Goal: Information Seeking & Learning: Check status

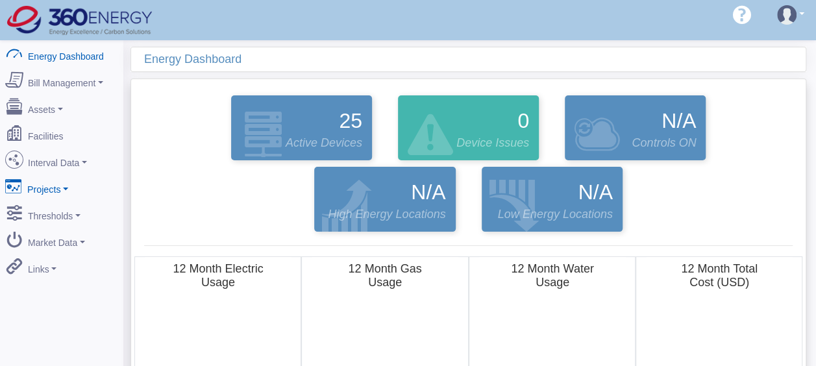
click at [62, 188] on link "Projects" at bounding box center [62, 186] width 126 height 27
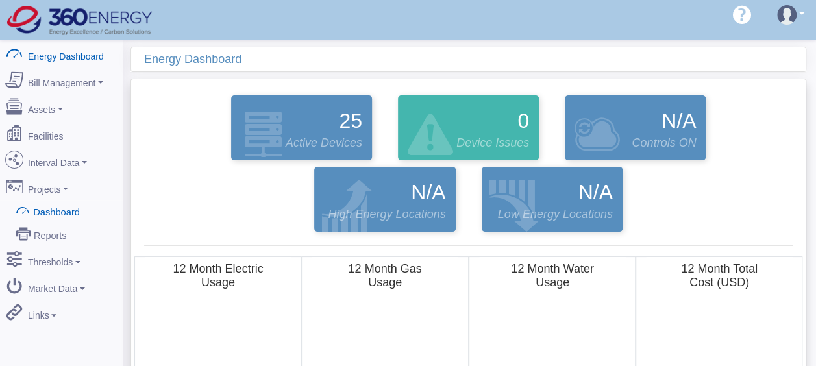
click at [57, 200] on link "Dashboard" at bounding box center [62, 211] width 126 height 23
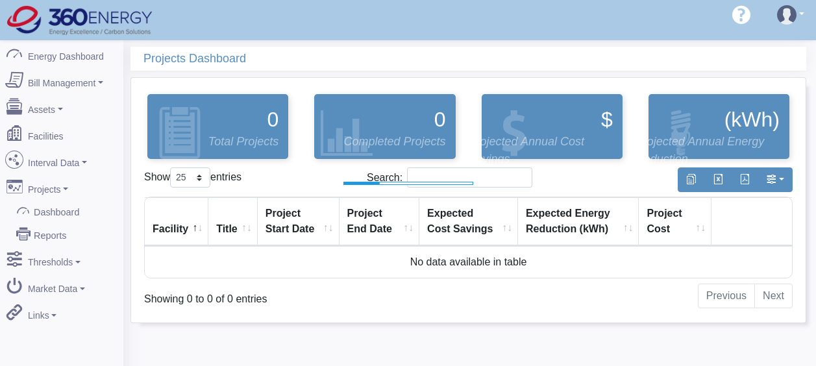
select select "25"
click at [69, 158] on link "Interval Data" at bounding box center [62, 160] width 126 height 27
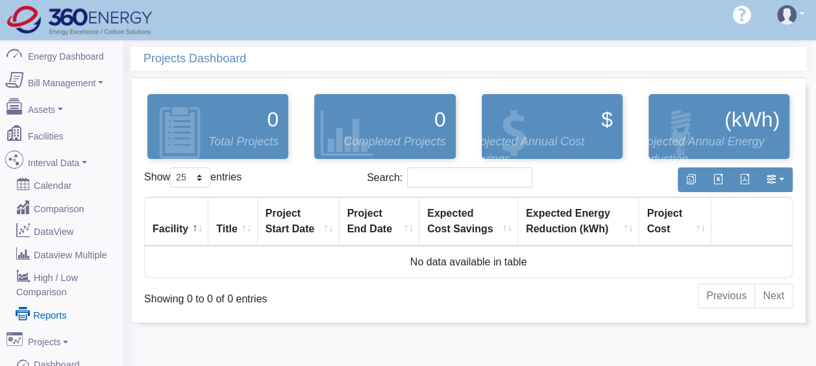
click at [43, 306] on link "Reports" at bounding box center [62, 313] width 126 height 23
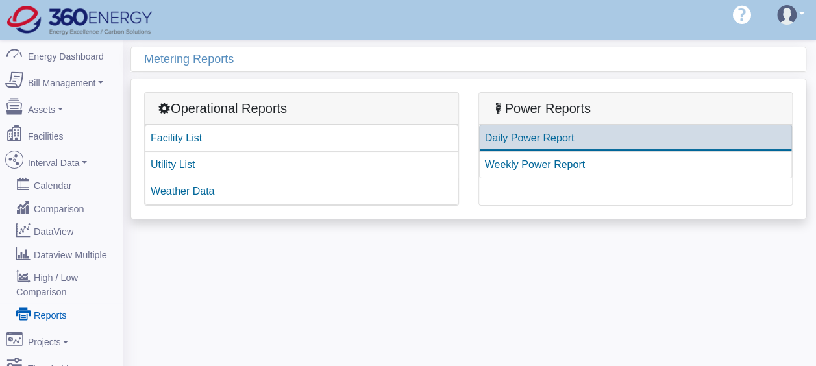
click at [538, 136] on link "Daily Power Report" at bounding box center [635, 138] width 313 height 27
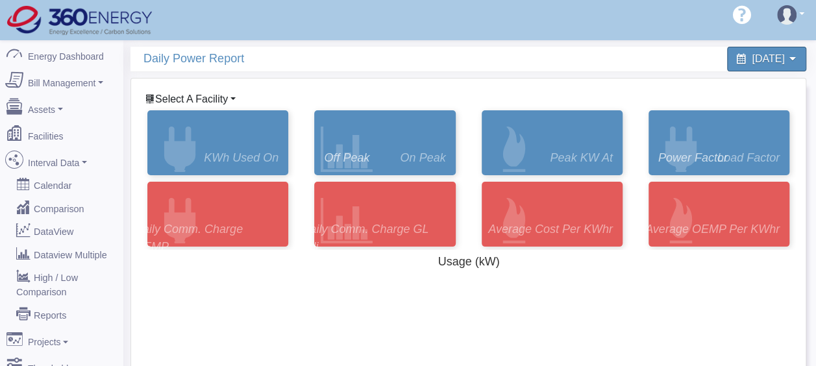
click at [196, 93] on span "Select A Facility" at bounding box center [191, 98] width 73 height 11
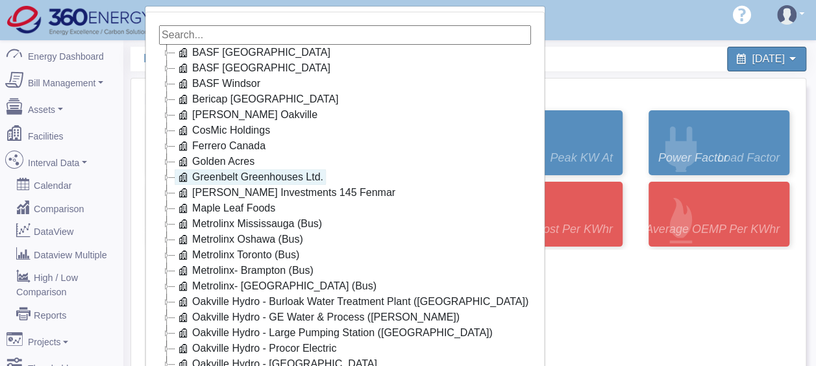
click at [253, 179] on link "Greenbelt Greenhouses Ltd." at bounding box center [250, 177] width 151 height 16
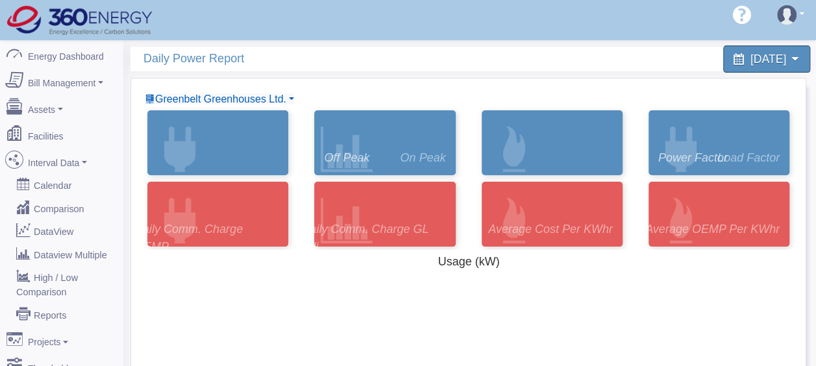
click at [750, 60] on span "August 10, 2025" at bounding box center [768, 59] width 36 height 12
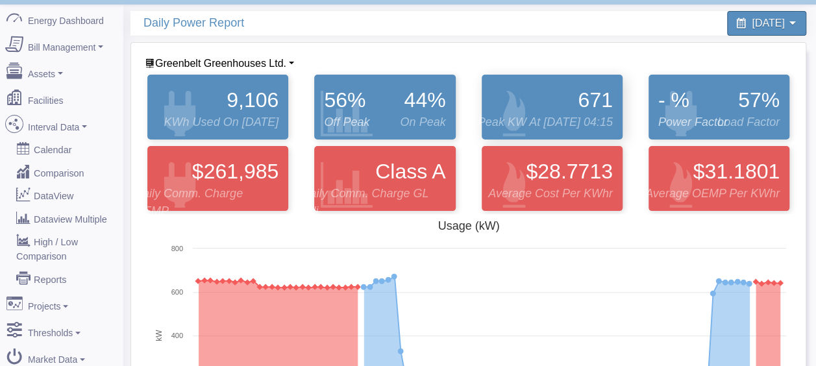
scroll to position [30, 0]
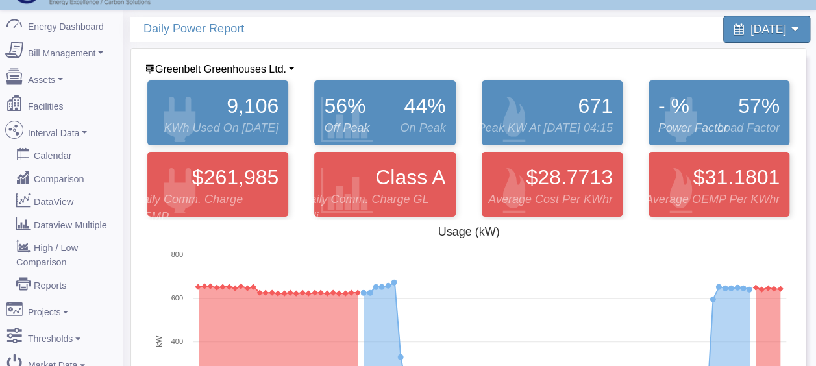
click at [750, 29] on span "August 1, 2025" at bounding box center [768, 29] width 36 height 12
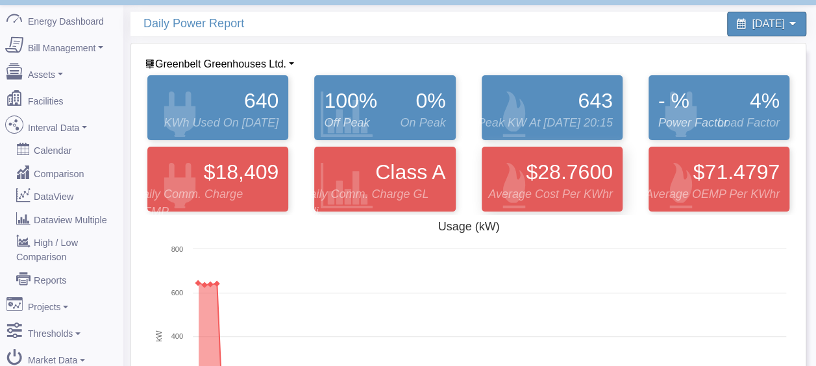
scroll to position [0, 0]
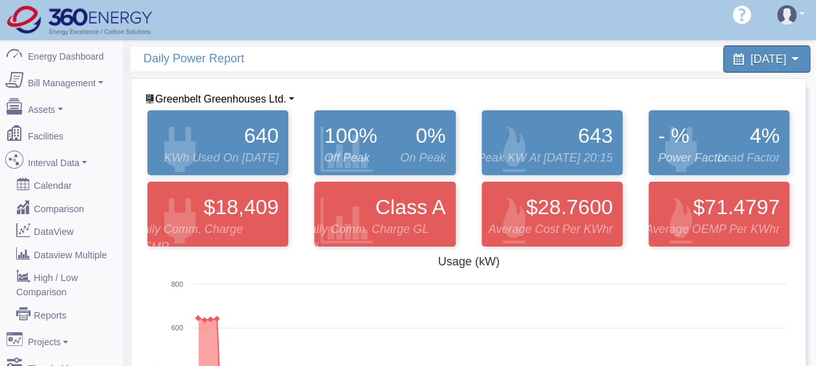
click at [765, 60] on span "August 5, 2025" at bounding box center [768, 59] width 36 height 12
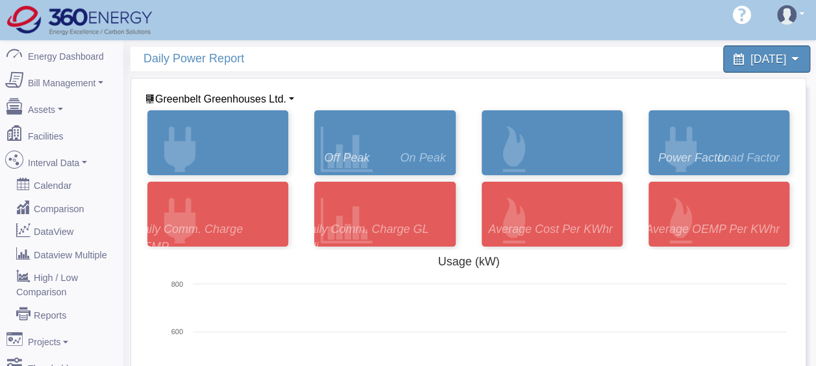
click at [750, 61] on span "August 10, 2025" at bounding box center [768, 59] width 36 height 12
click at [750, 57] on span "August 9, 2025" at bounding box center [768, 59] width 36 height 12
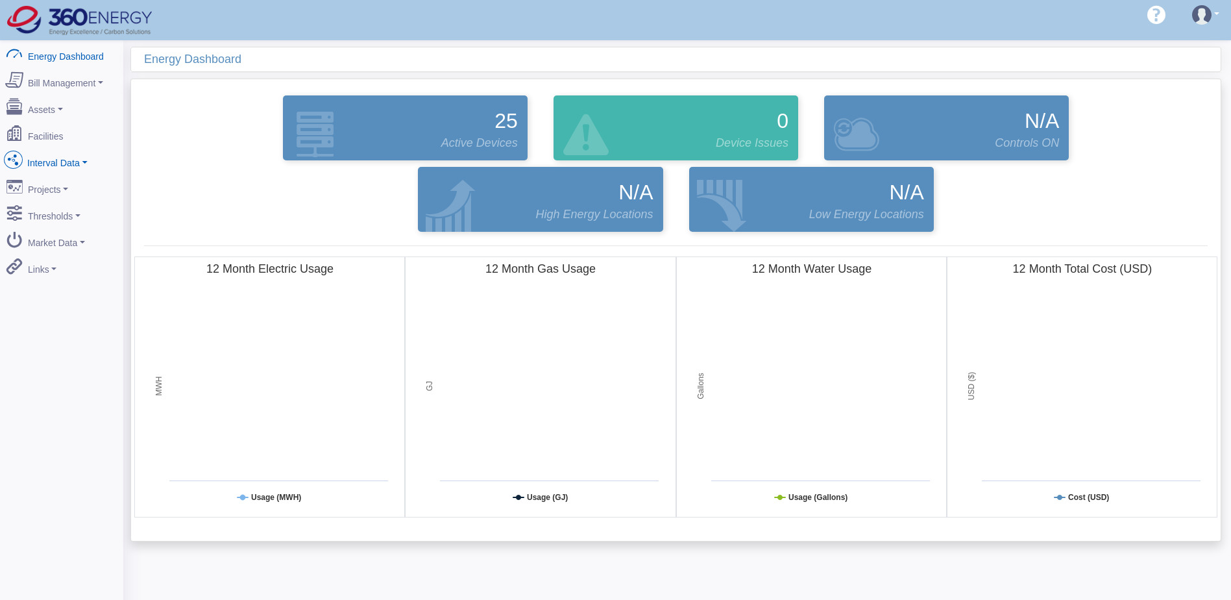
click at [62, 153] on link "Interval Data" at bounding box center [62, 160] width 126 height 27
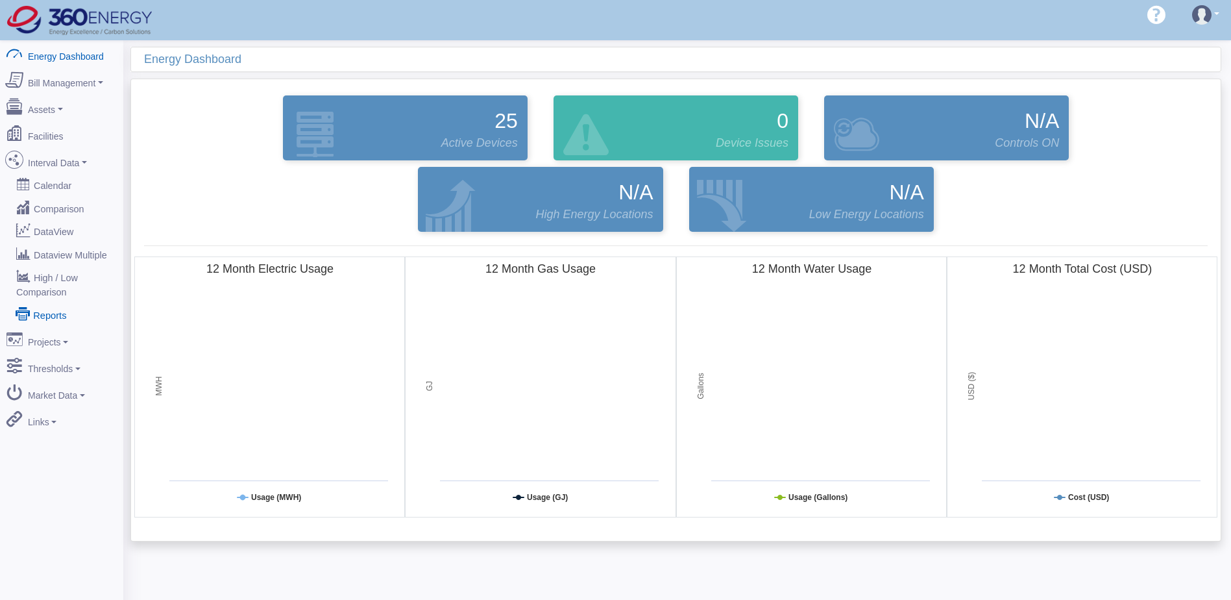
click at [39, 302] on link "Reports" at bounding box center [62, 313] width 126 height 23
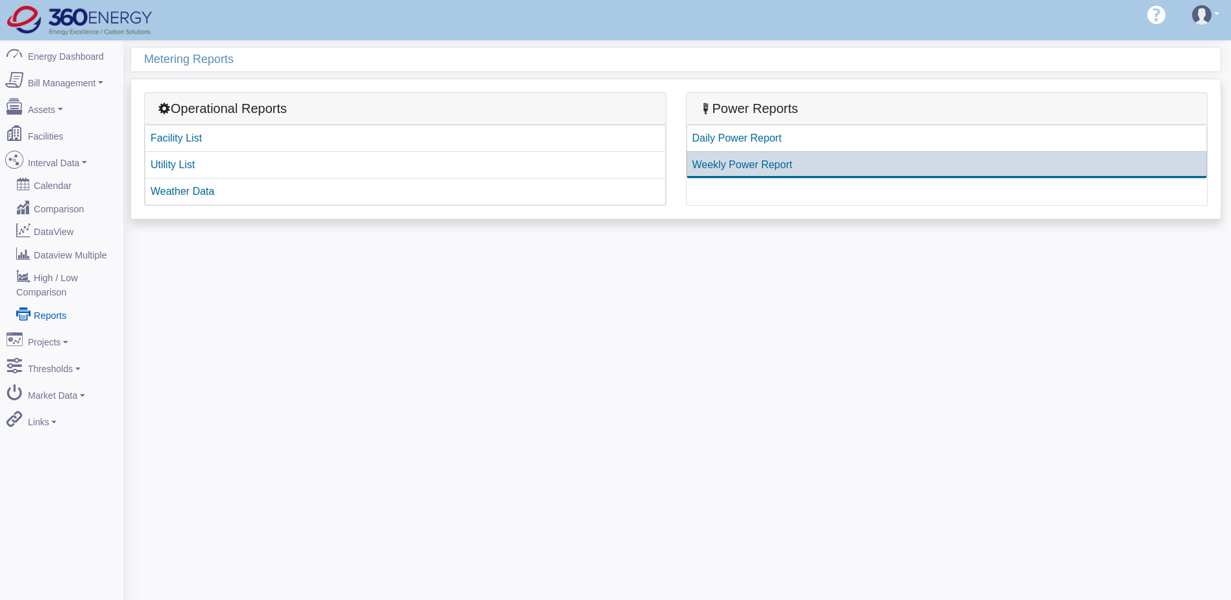
click at [720, 162] on link "Weekly Power Report" at bounding box center [947, 164] width 521 height 27
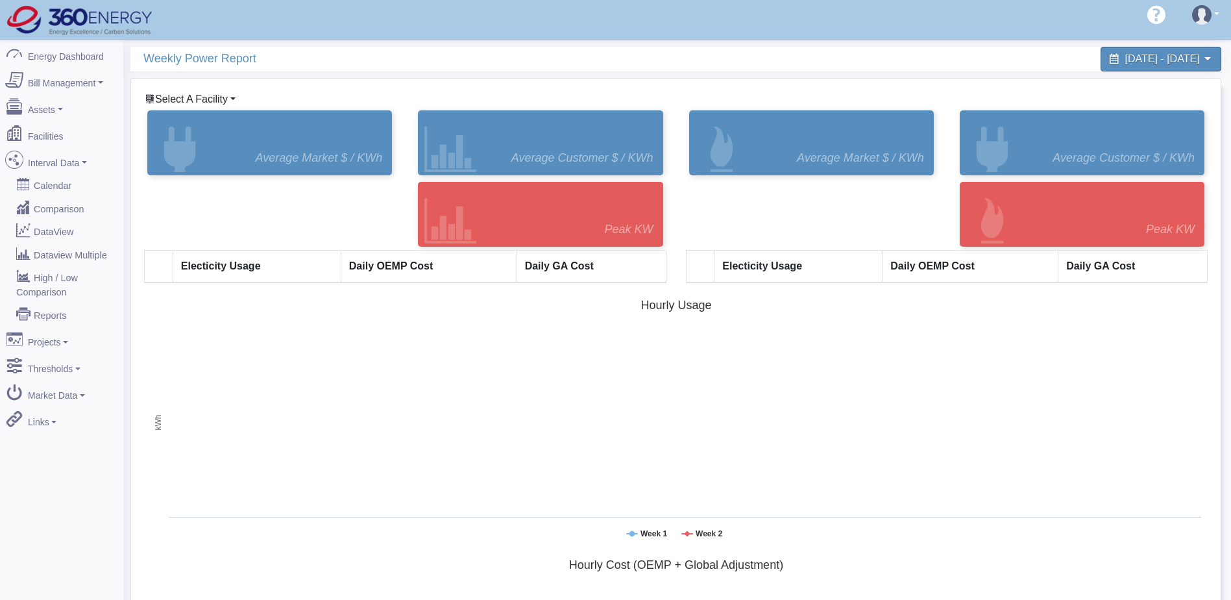
click at [234, 99] on link "Select A Facility" at bounding box center [190, 98] width 91 height 11
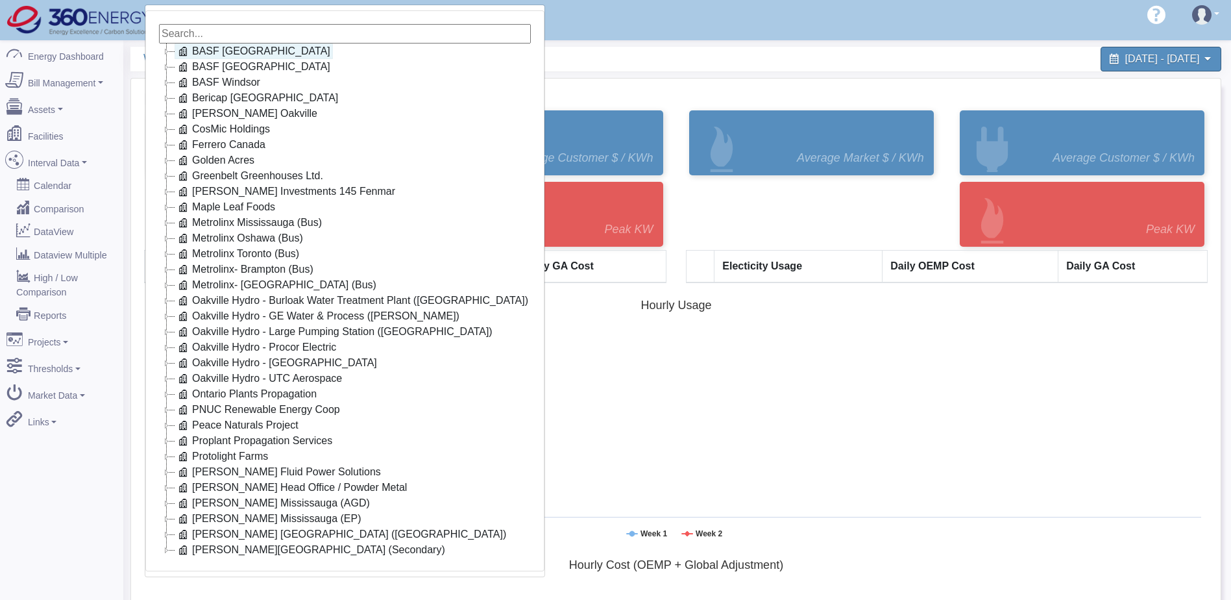
click at [227, 50] on link "BASF [GEOGRAPHIC_DATA]" at bounding box center [254, 51] width 158 height 16
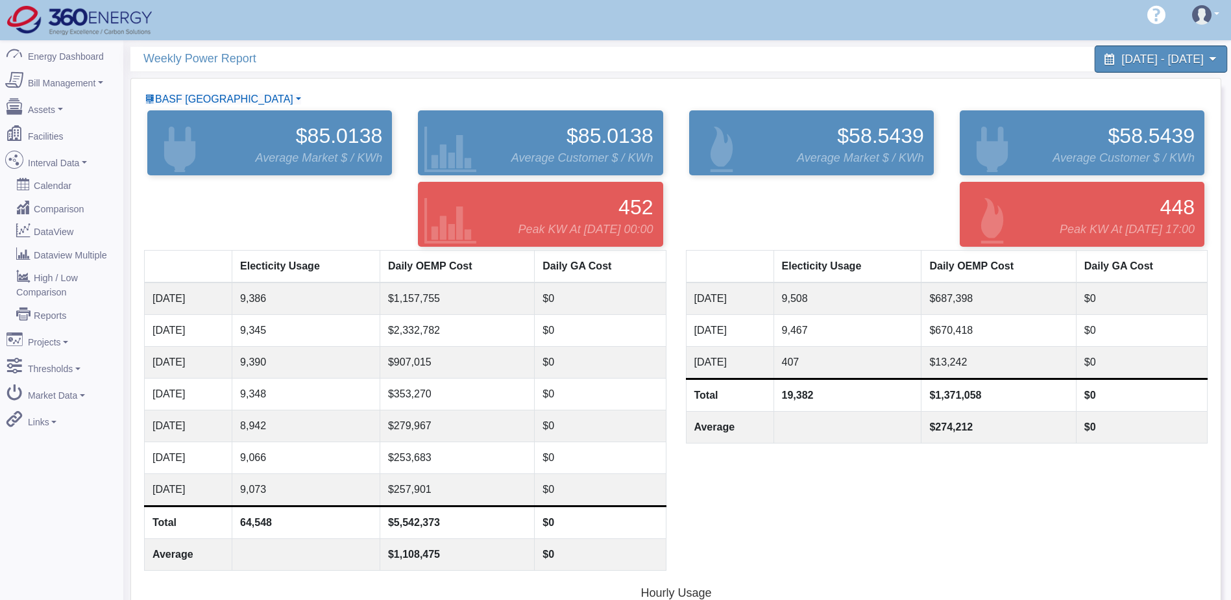
click at [1201, 69] on div "July 28, 2025 - August 10, 2025" at bounding box center [1160, 58] width 133 height 27
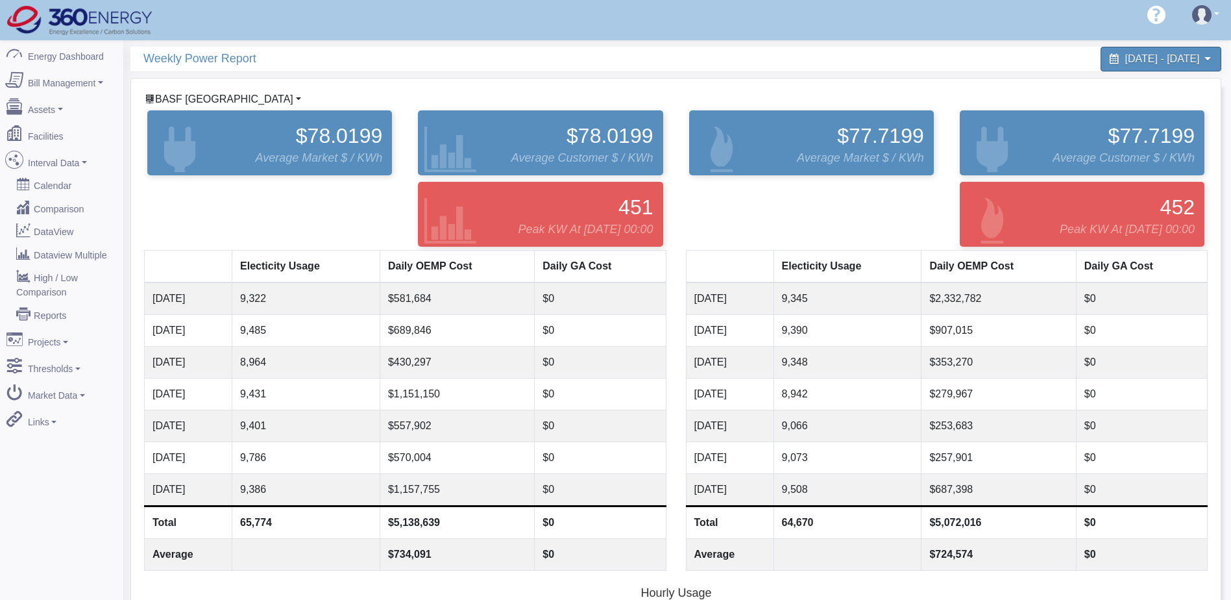
click at [214, 101] on span "BASF [GEOGRAPHIC_DATA]" at bounding box center [224, 98] width 138 height 11
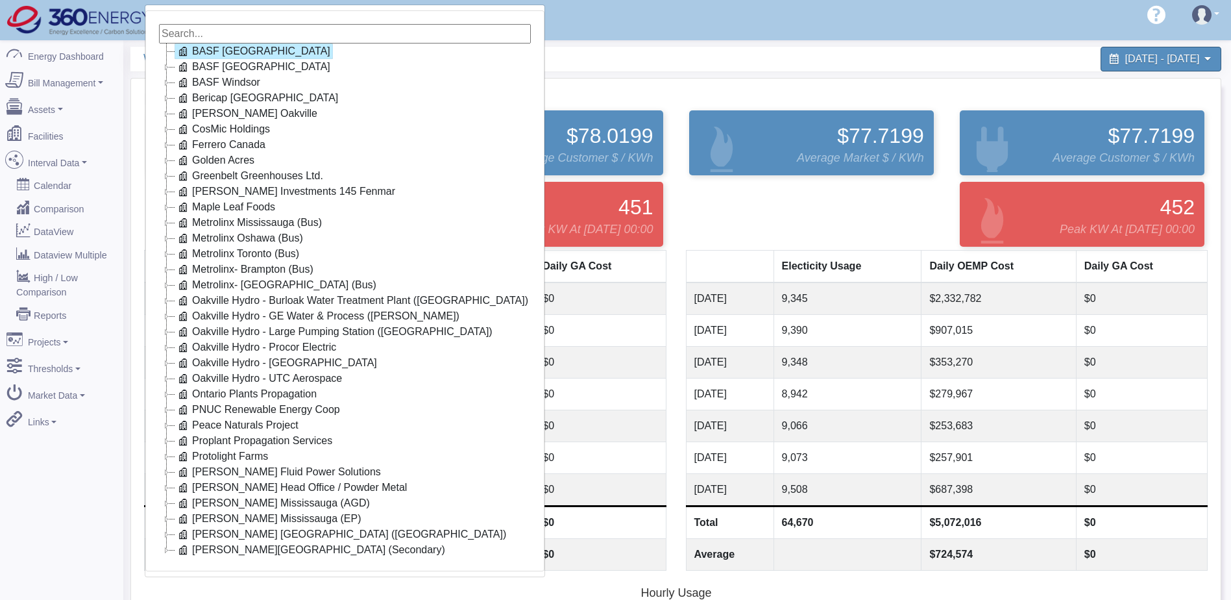
click at [659, 69] on span "Weekly Power Report" at bounding box center [412, 59] width 539 height 24
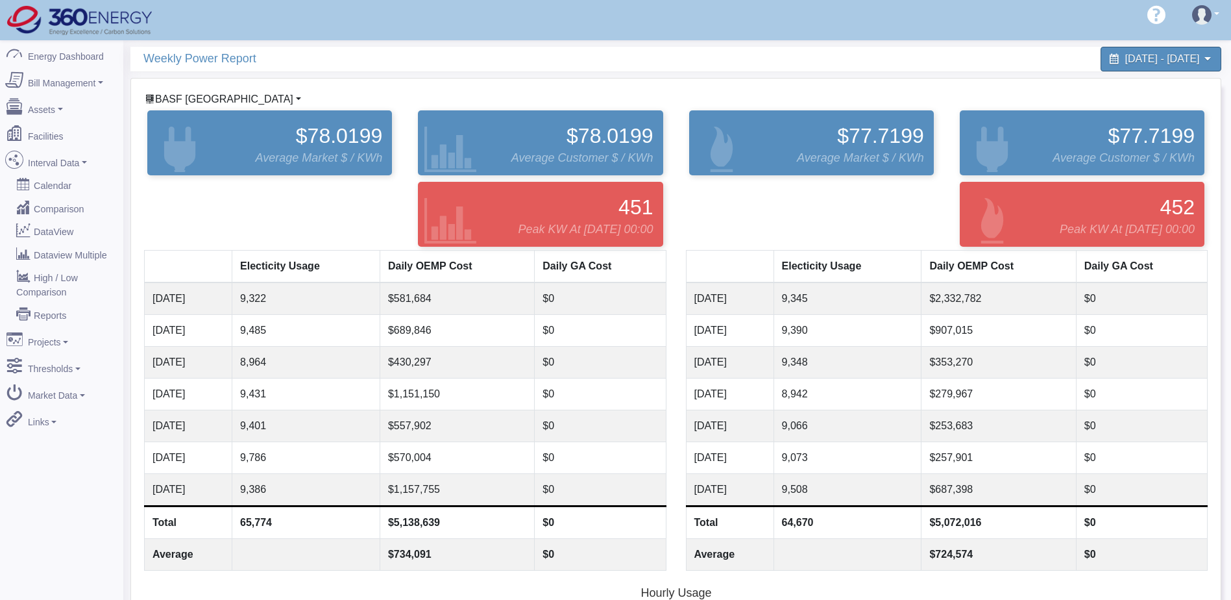
click at [177, 98] on span "BASF [GEOGRAPHIC_DATA]" at bounding box center [224, 98] width 138 height 11
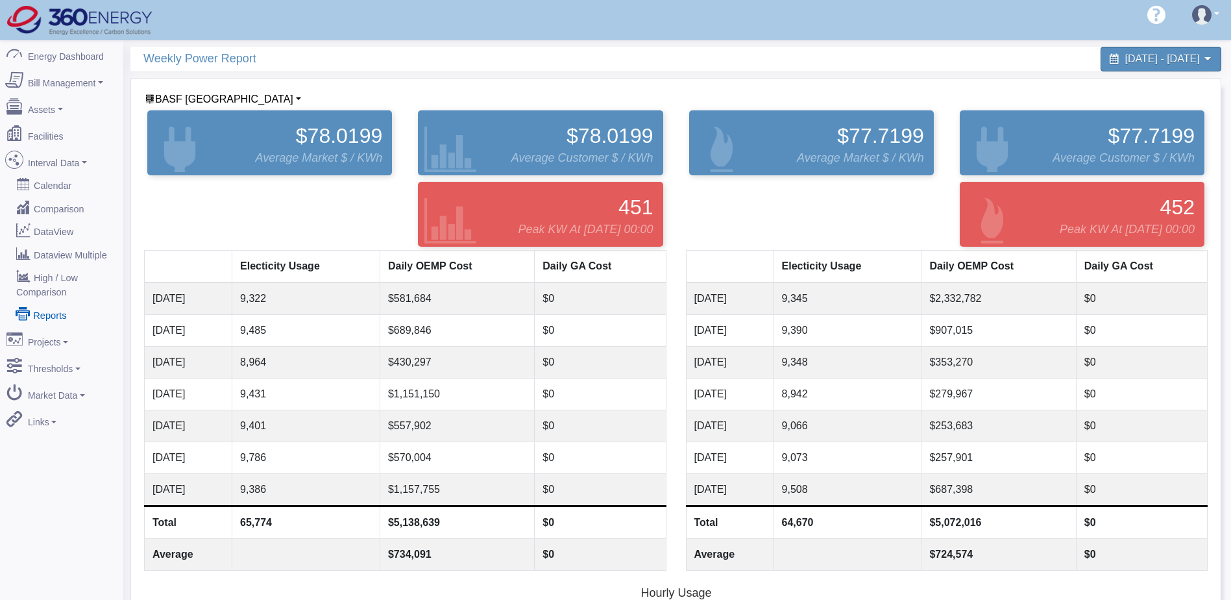
click at [49, 302] on link "Reports" at bounding box center [62, 313] width 126 height 23
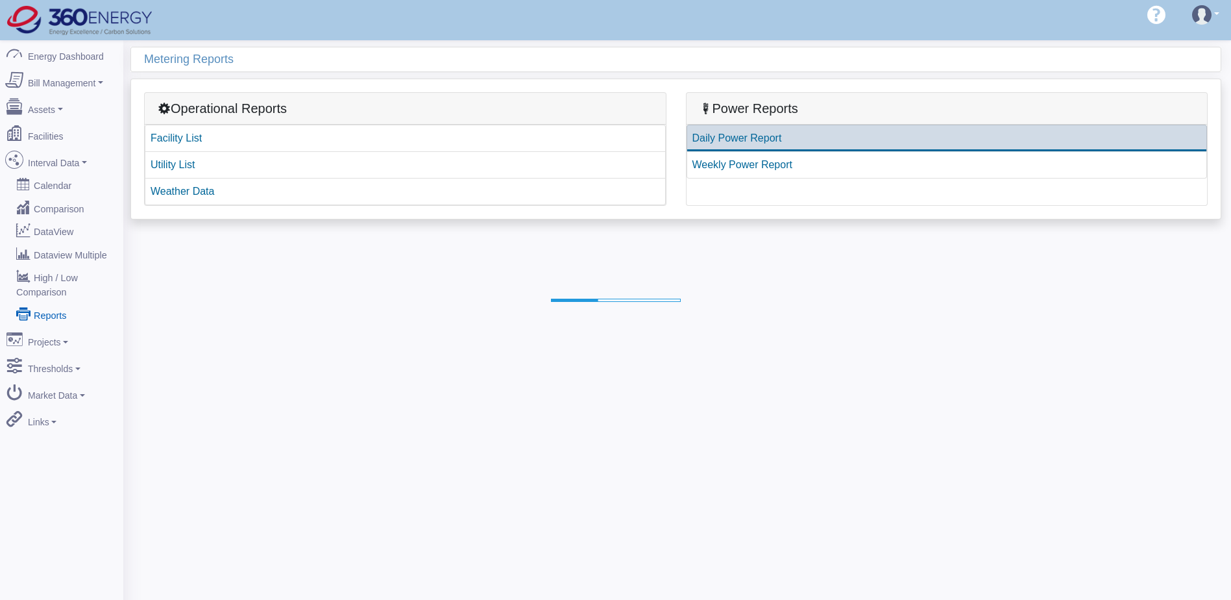
click at [754, 140] on link "Daily Power Report" at bounding box center [947, 138] width 521 height 27
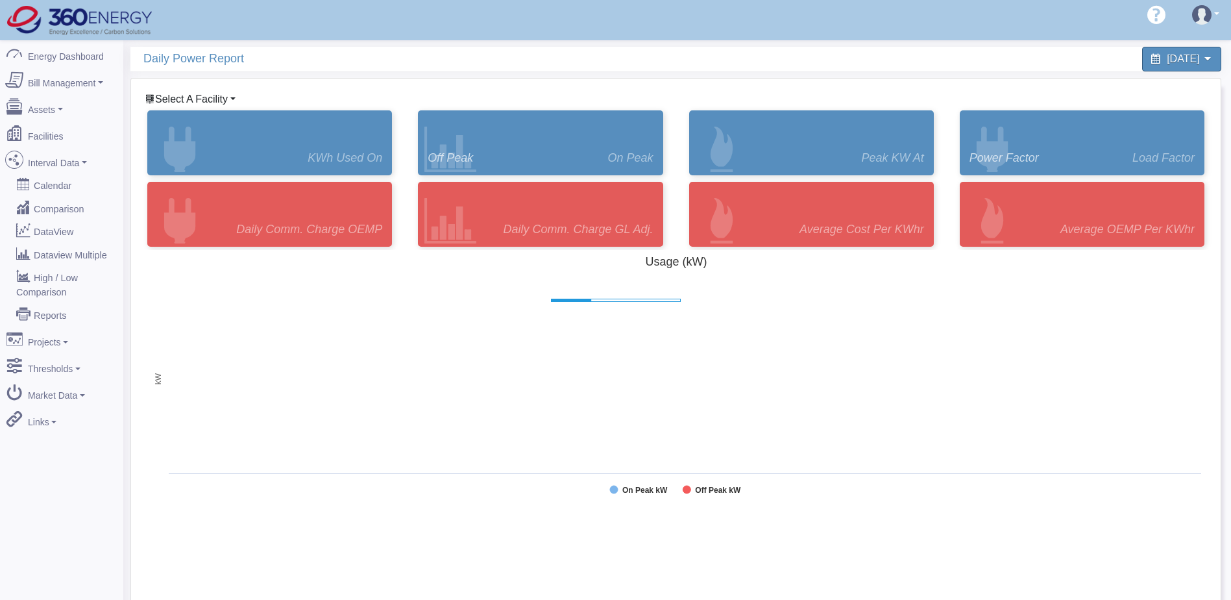
click at [194, 101] on span "Select A Facility" at bounding box center [191, 98] width 73 height 11
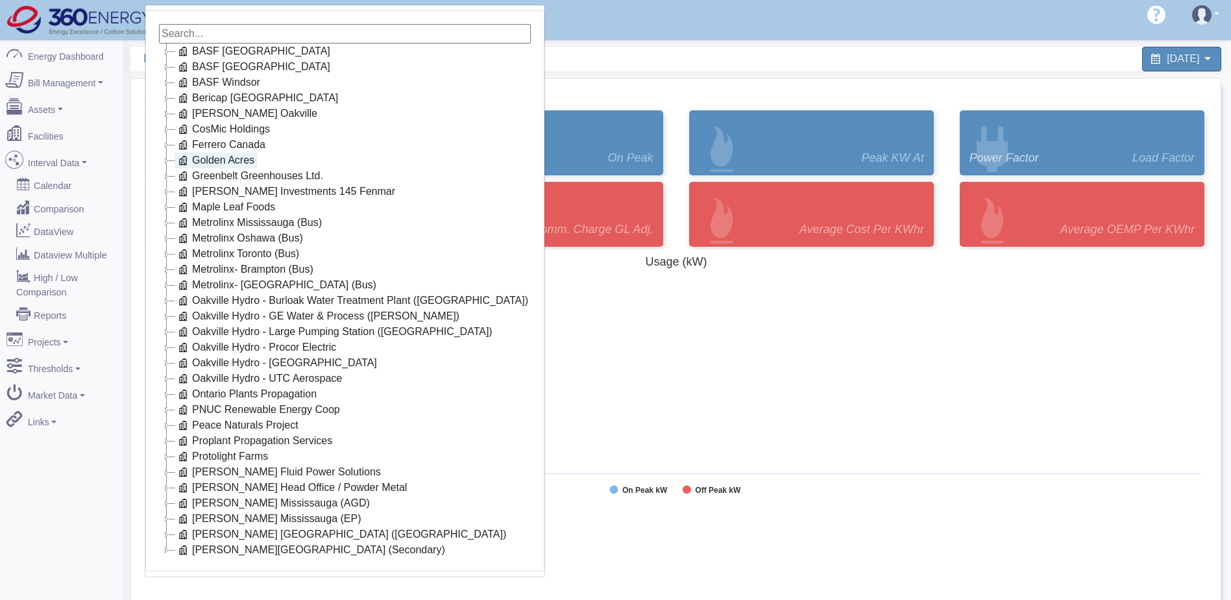
click at [214, 162] on link "Golden Acres" at bounding box center [216, 161] width 82 height 16
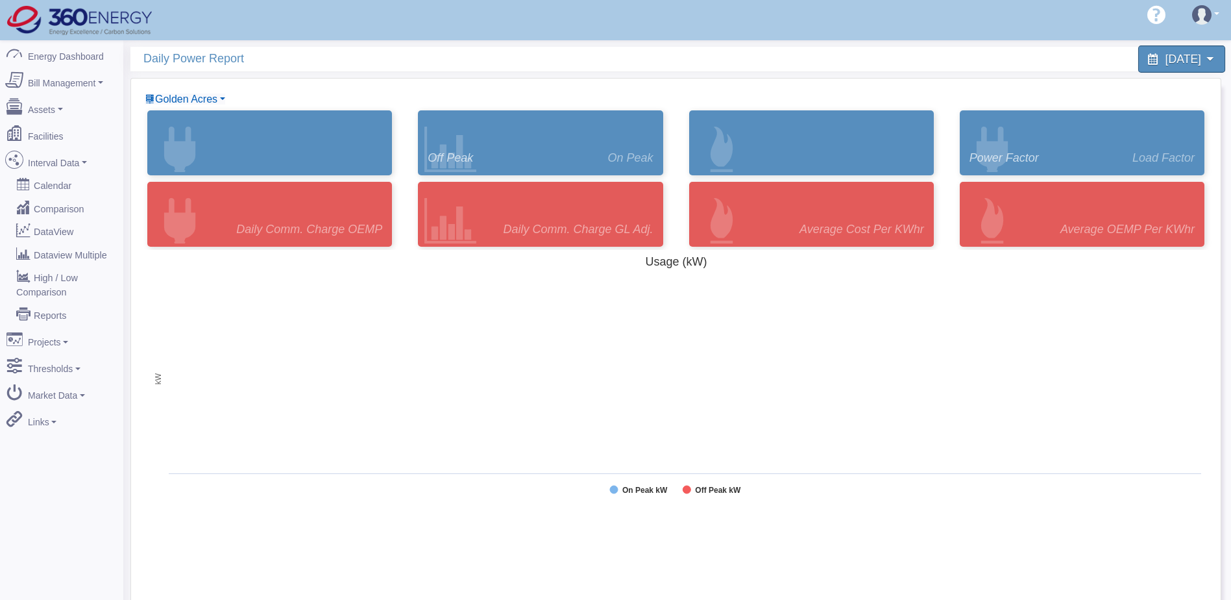
click at [1208, 66] on div "[DATE]" at bounding box center [1181, 58] width 87 height 27
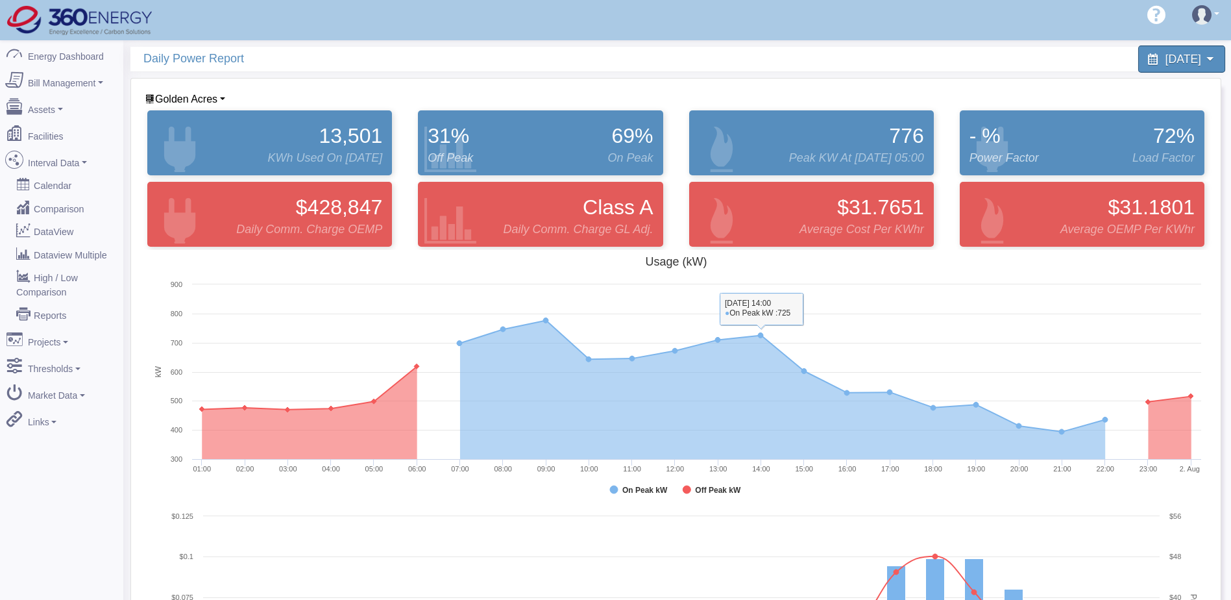
click at [1203, 62] on div "[DATE]" at bounding box center [1181, 58] width 87 height 27
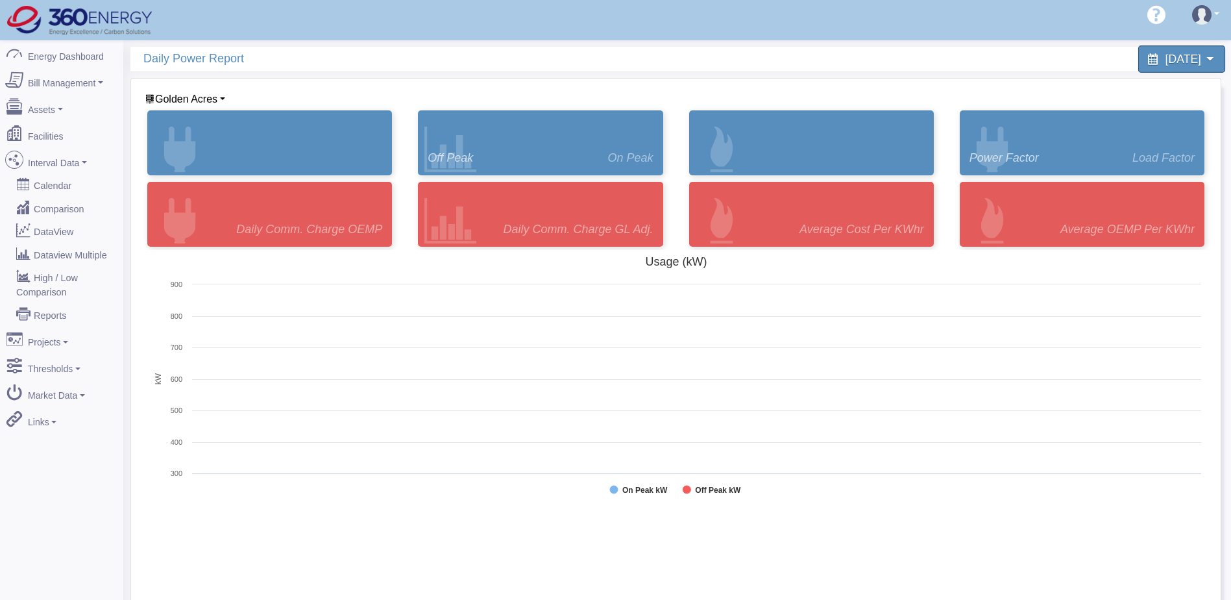
click at [1181, 53] on span "[DATE]" at bounding box center [1184, 59] width 36 height 12
click at [1199, 48] on div "[DATE]" at bounding box center [1181, 58] width 87 height 27
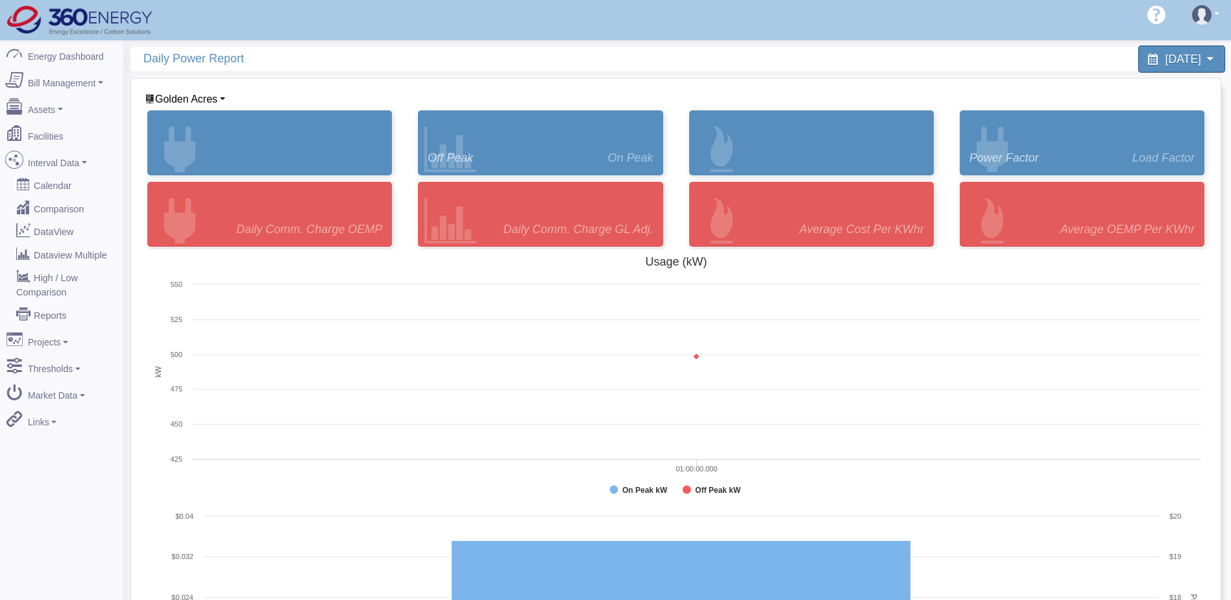
click at [1196, 62] on span "[DATE]" at bounding box center [1184, 59] width 36 height 12
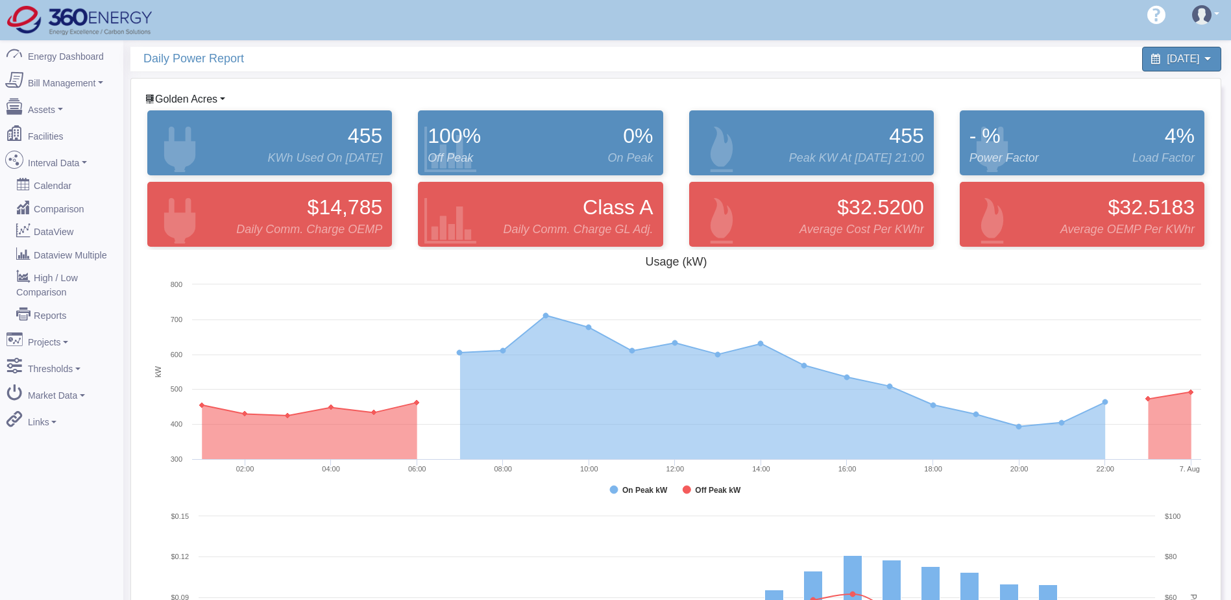
click at [178, 95] on span "Golden Acres" at bounding box center [186, 98] width 62 height 11
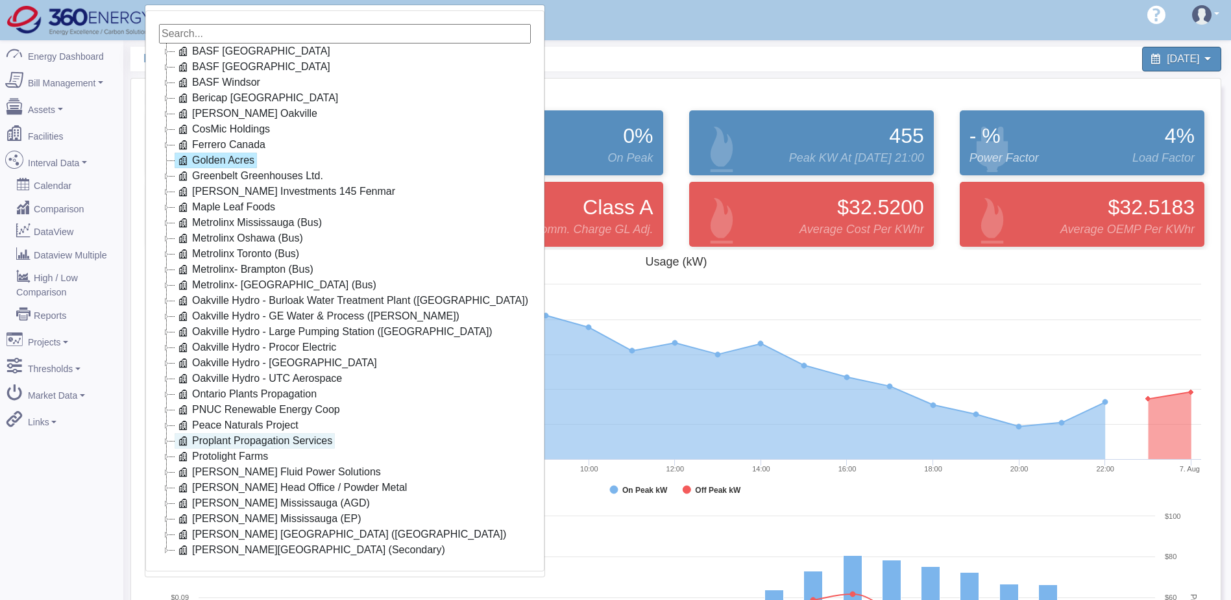
click at [248, 443] on link "Proplant Propagation Services" at bounding box center [255, 441] width 160 height 16
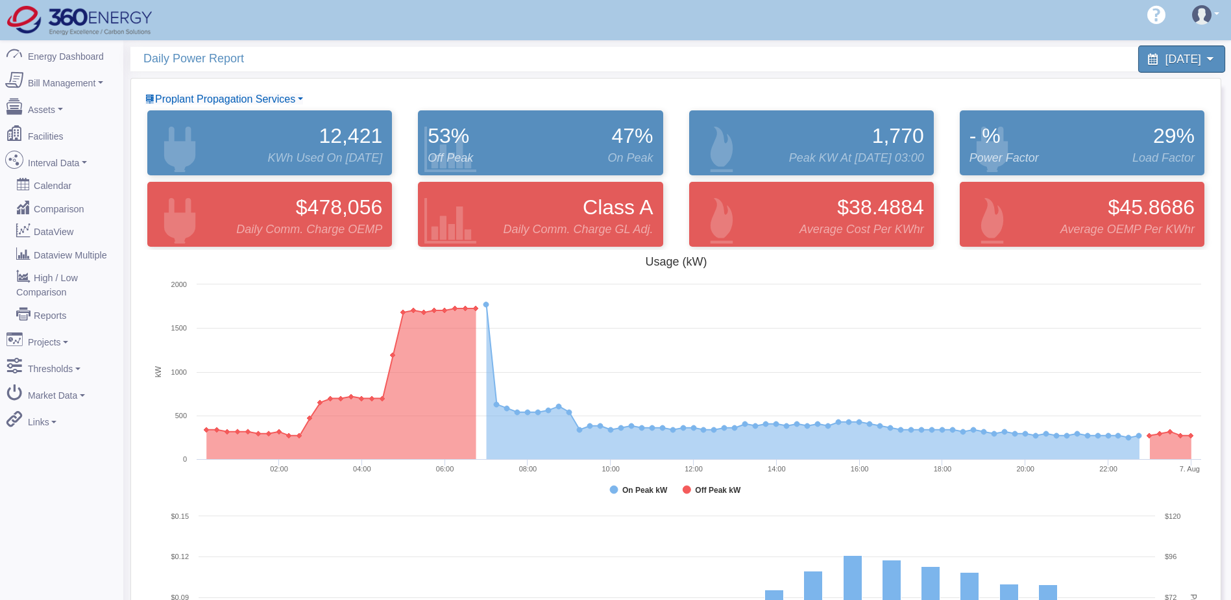
click at [1171, 53] on span "[DATE]" at bounding box center [1184, 59] width 36 height 12
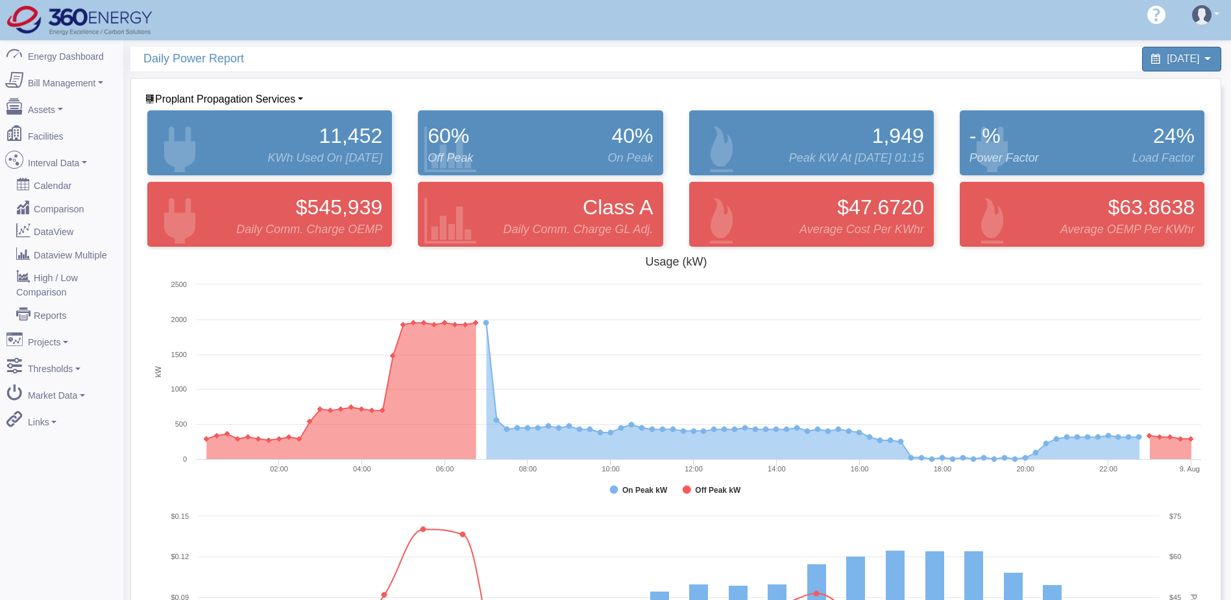
click at [1205, 60] on div "[DATE]" at bounding box center [1181, 58] width 87 height 27
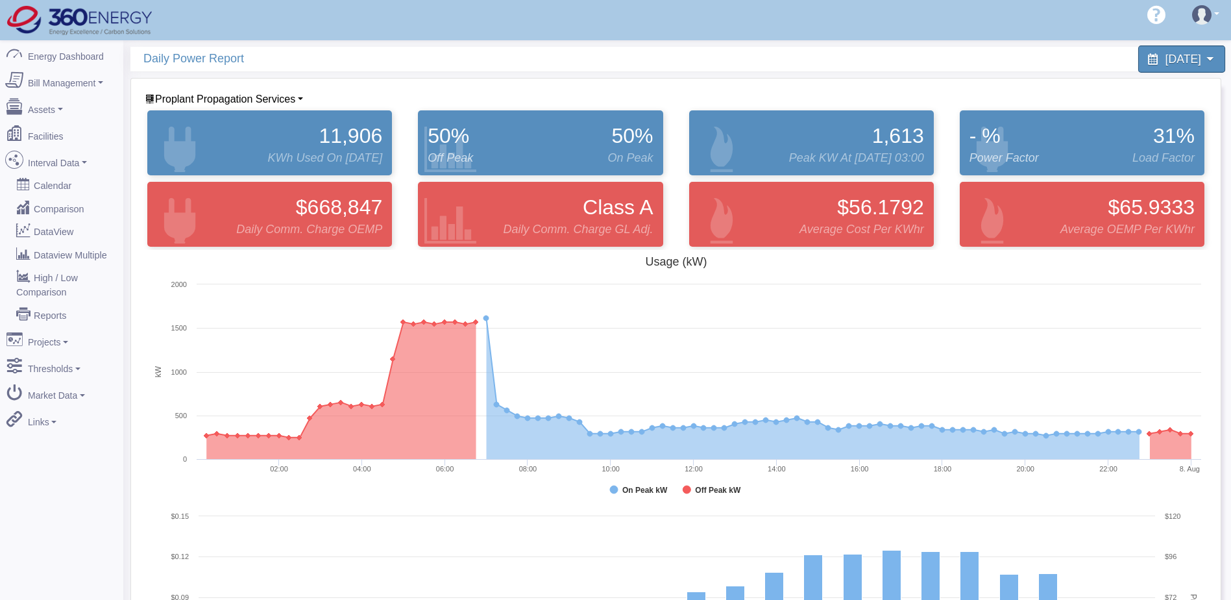
click at [1183, 62] on span "[DATE]" at bounding box center [1184, 59] width 36 height 12
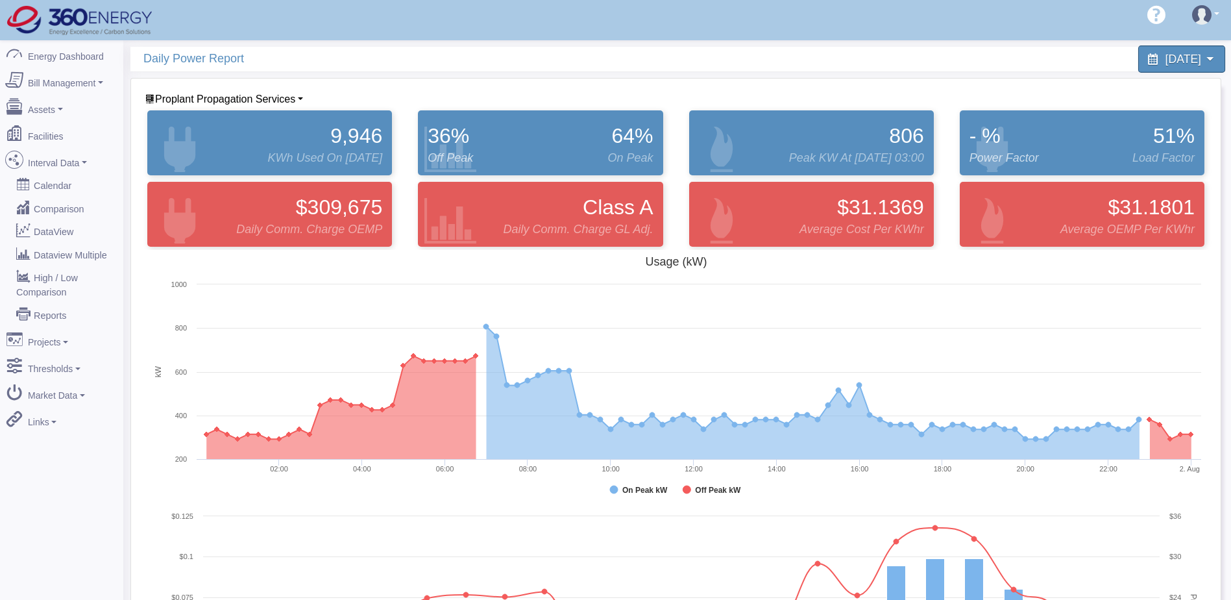
click at [1193, 55] on span "[DATE]" at bounding box center [1184, 59] width 36 height 12
